Goal: Check status

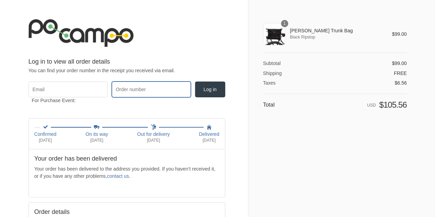
click at [133, 89] on input "Order number" at bounding box center [151, 90] width 79 height 16
type input "30295"
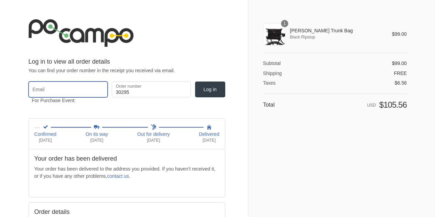
click at [83, 92] on input "Email" at bounding box center [68, 90] width 79 height 16
type input "[EMAIL_ADDRESS][DOMAIN_NAME]"
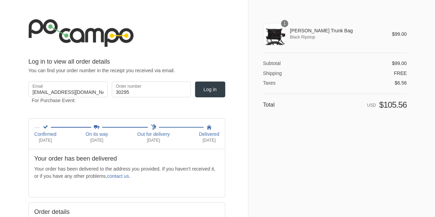
click at [195, 82] on button "Log in" at bounding box center [210, 90] width 30 height 16
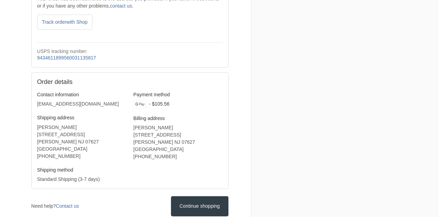
scroll to position [251, 0]
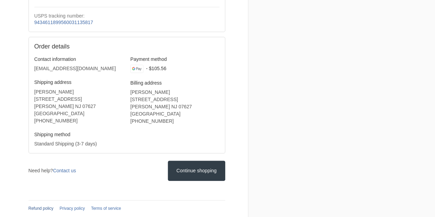
click at [37, 208] on link "Refund policy" at bounding box center [41, 208] width 25 height 5
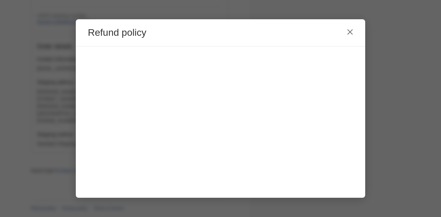
scroll to position [0, 0]
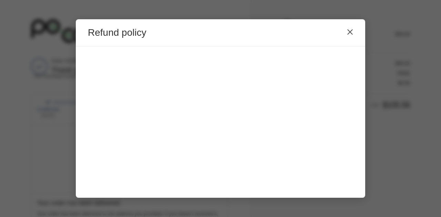
click at [349, 32] on icon "Close" at bounding box center [350, 32] width 6 height 6
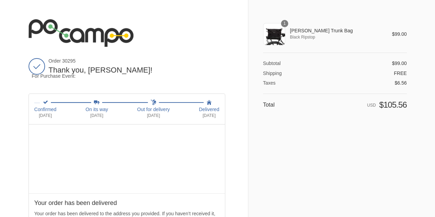
click at [110, 31] on img at bounding box center [81, 33] width 105 height 28
